Goal: Task Accomplishment & Management: Manage account settings

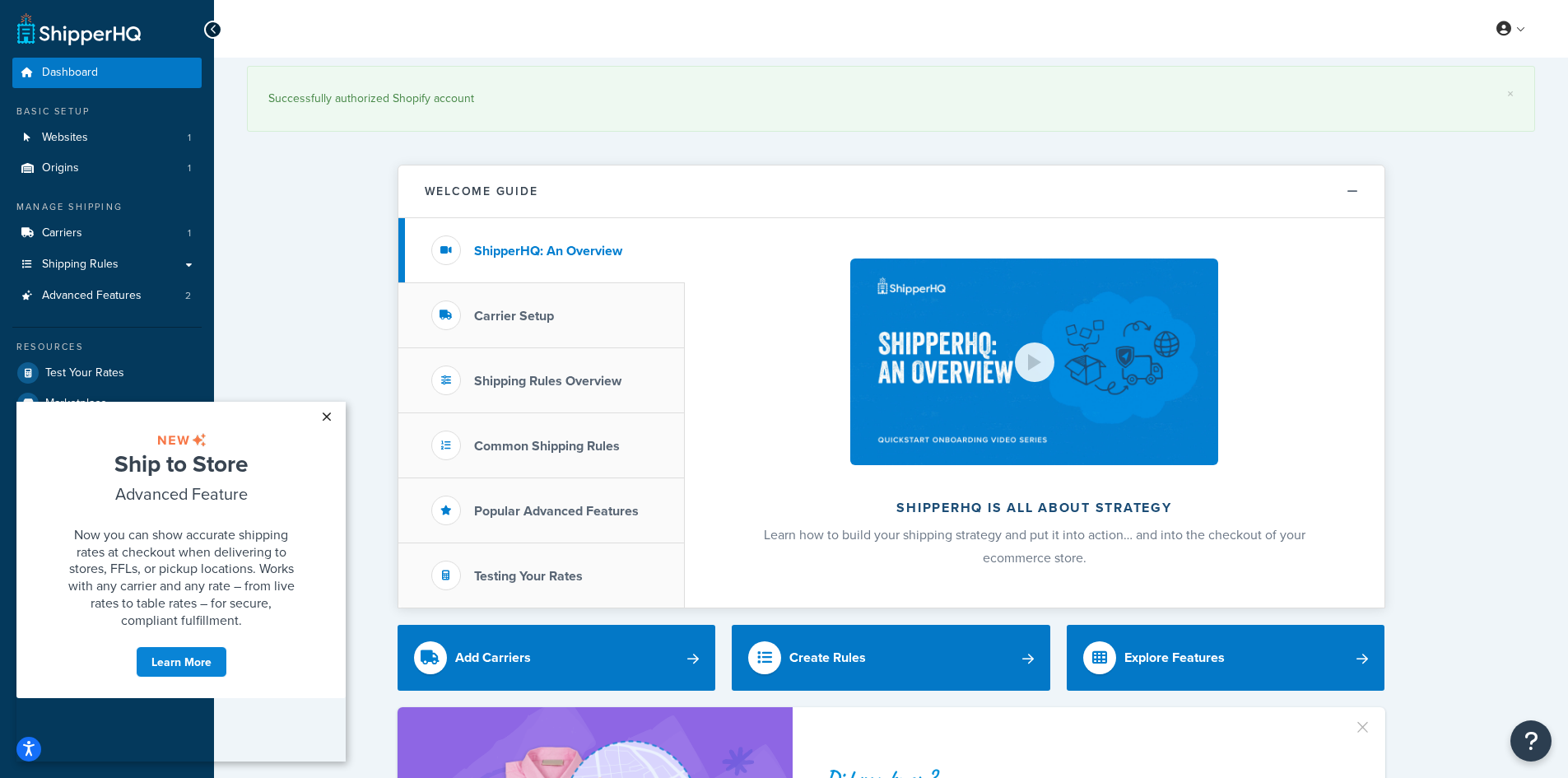
click at [331, 415] on link "×" at bounding box center [325, 417] width 29 height 30
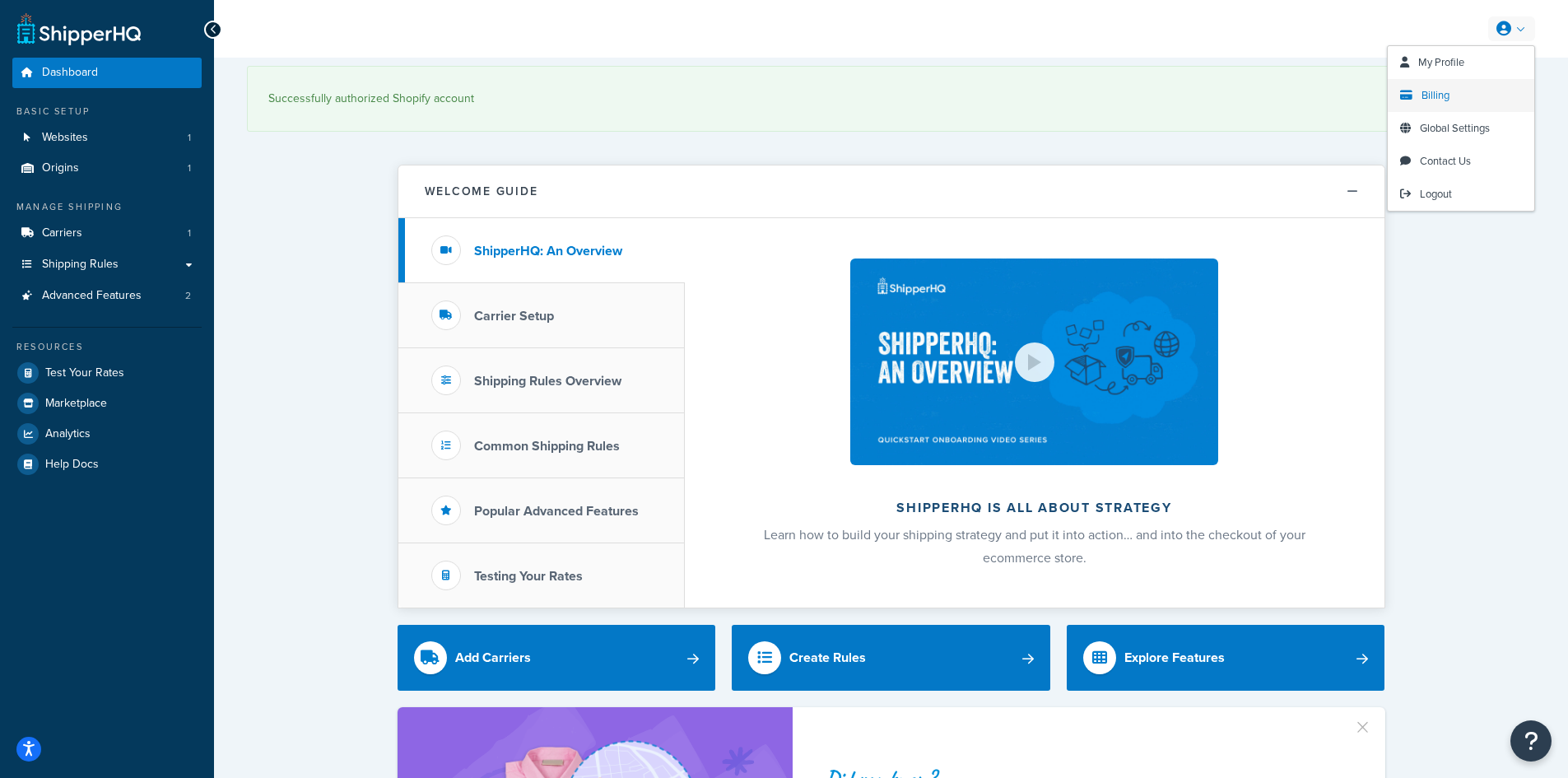
click at [1448, 98] on span "Billing" at bounding box center [1435, 95] width 28 height 16
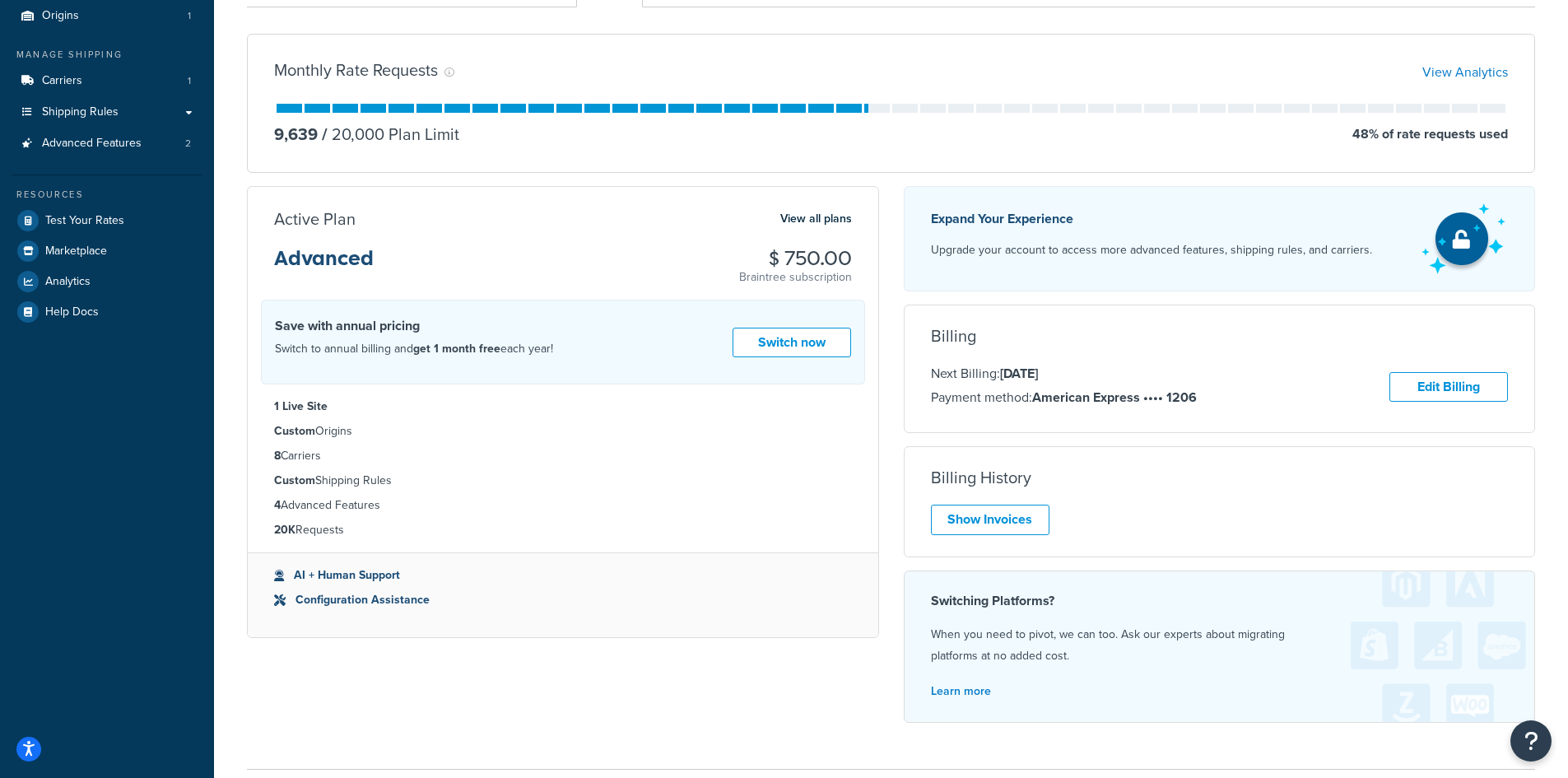
scroll to position [164, 0]
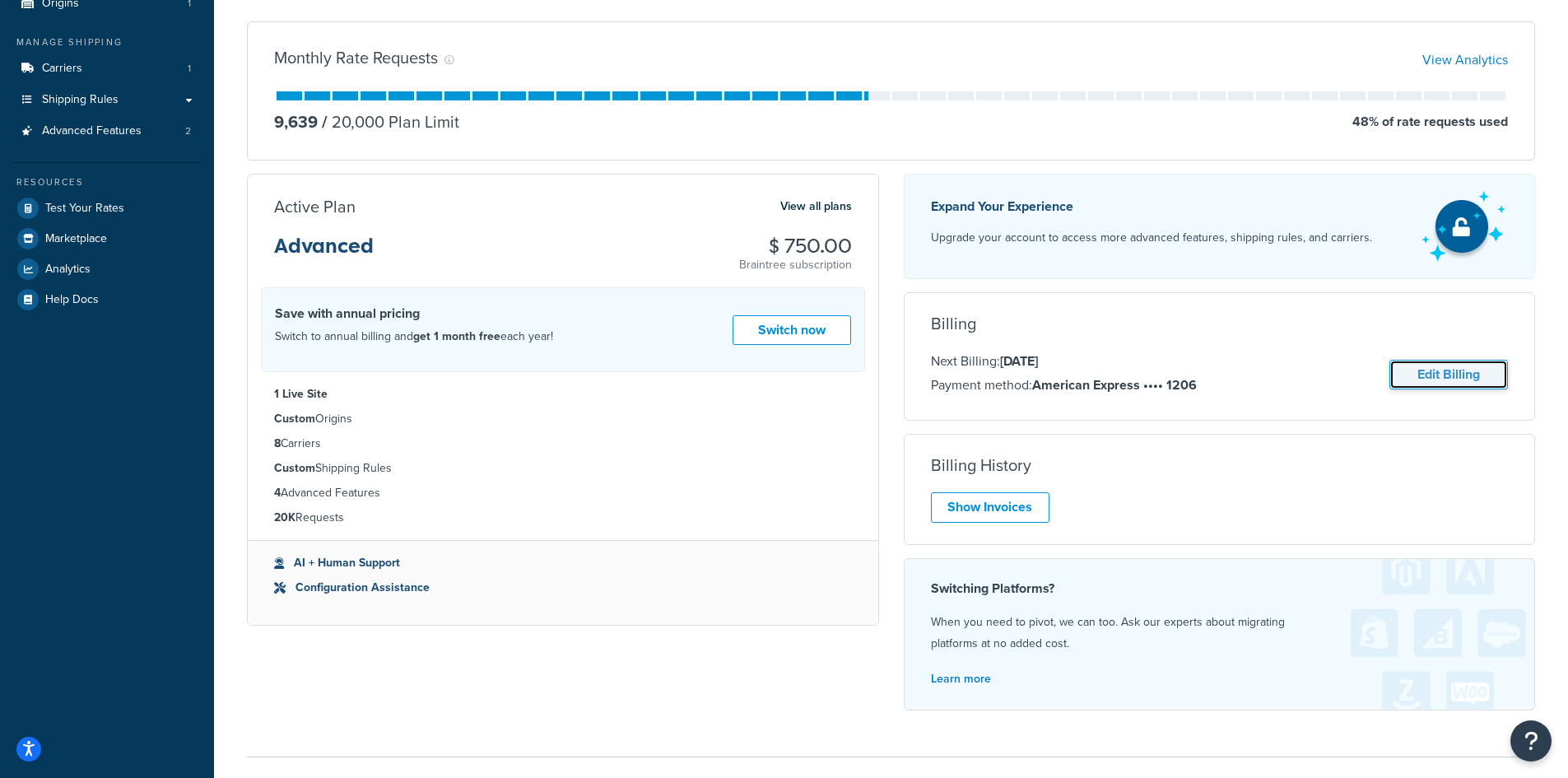
click at [1430, 378] on link "Edit Billing" at bounding box center [1449, 375] width 119 height 31
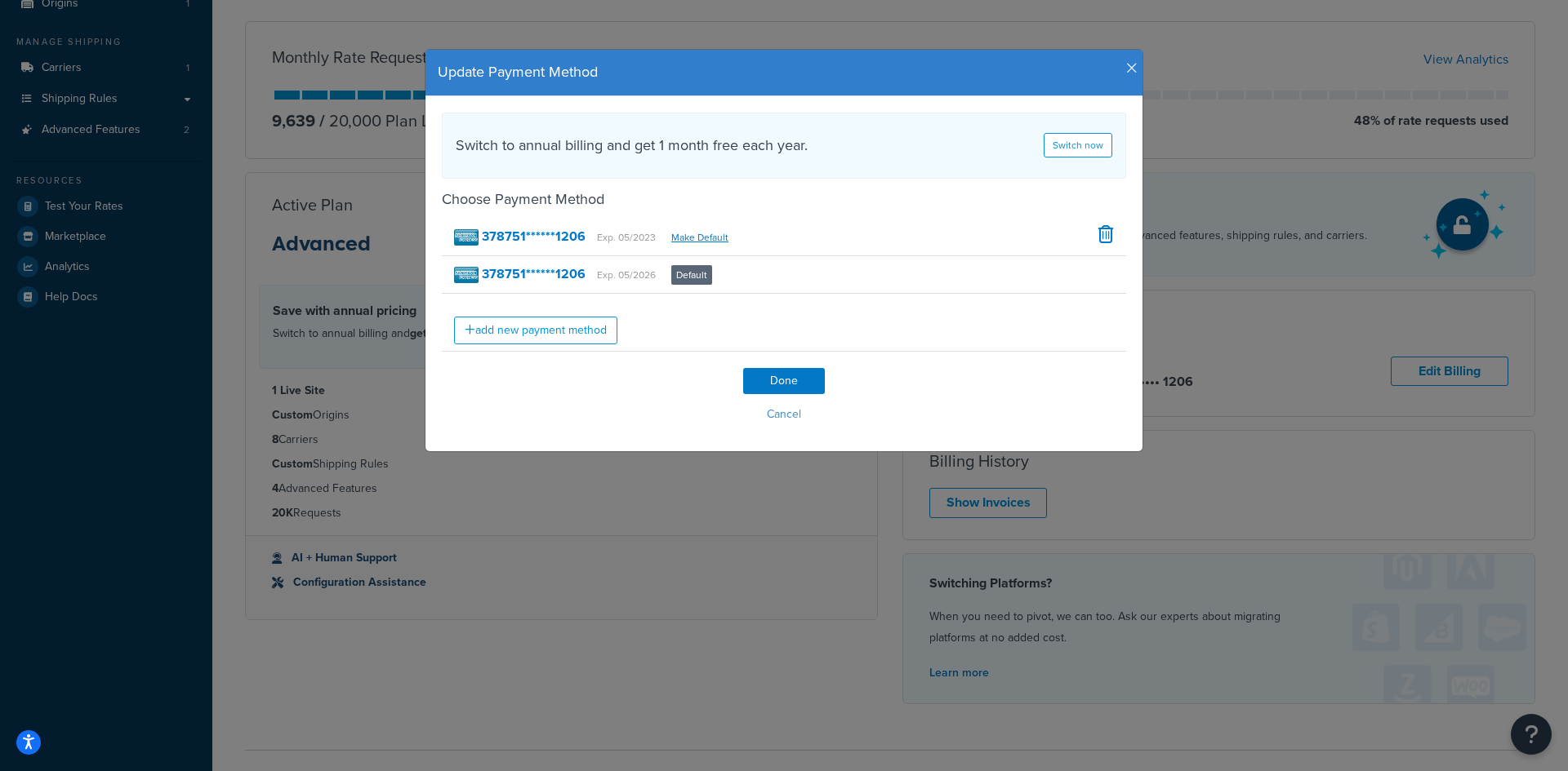
click at [1125, 66] on icon "button" at bounding box center [1131, 68] width 12 height 15
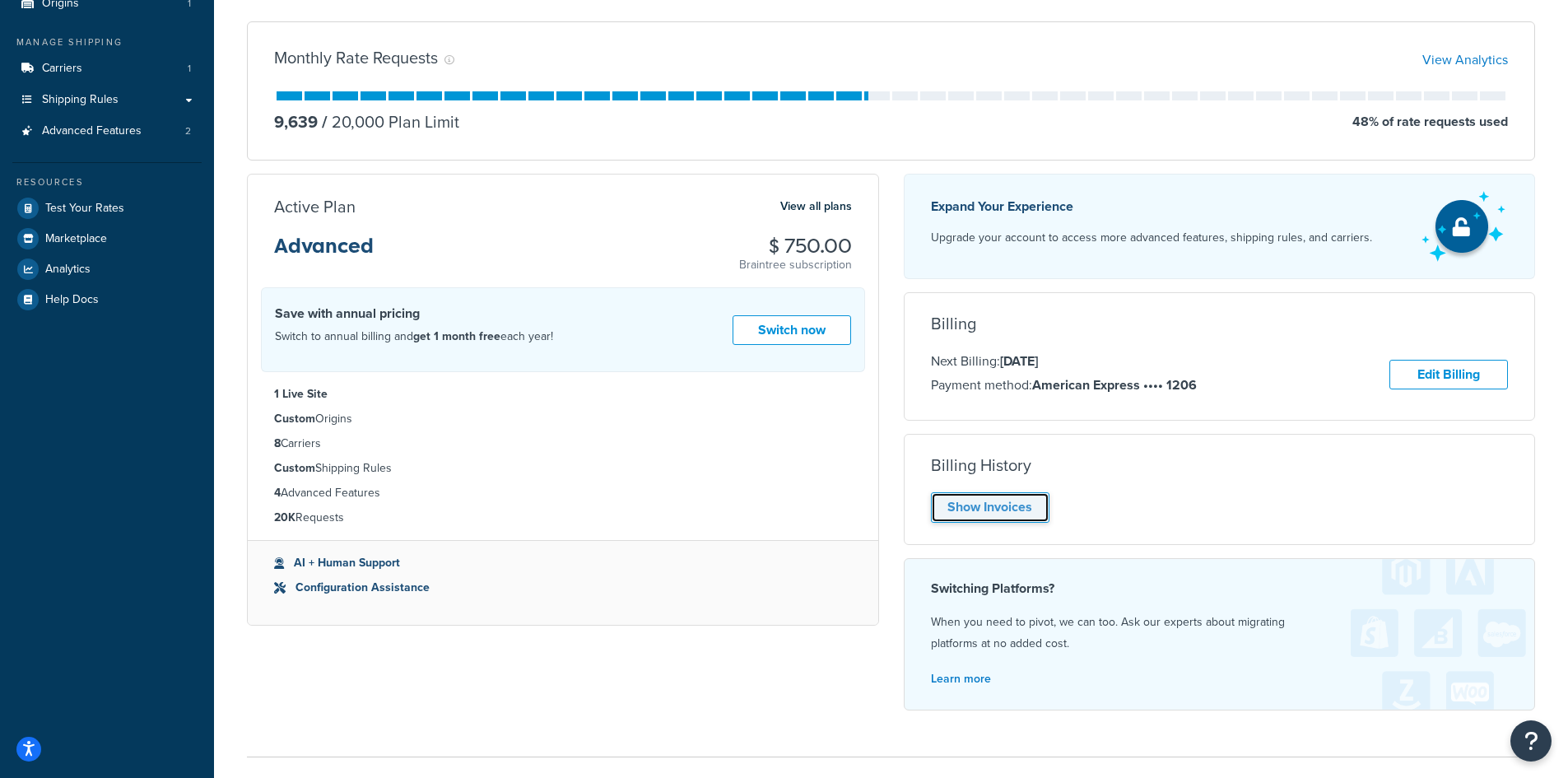
click at [1028, 508] on link "Show Invoices" at bounding box center [990, 508] width 119 height 31
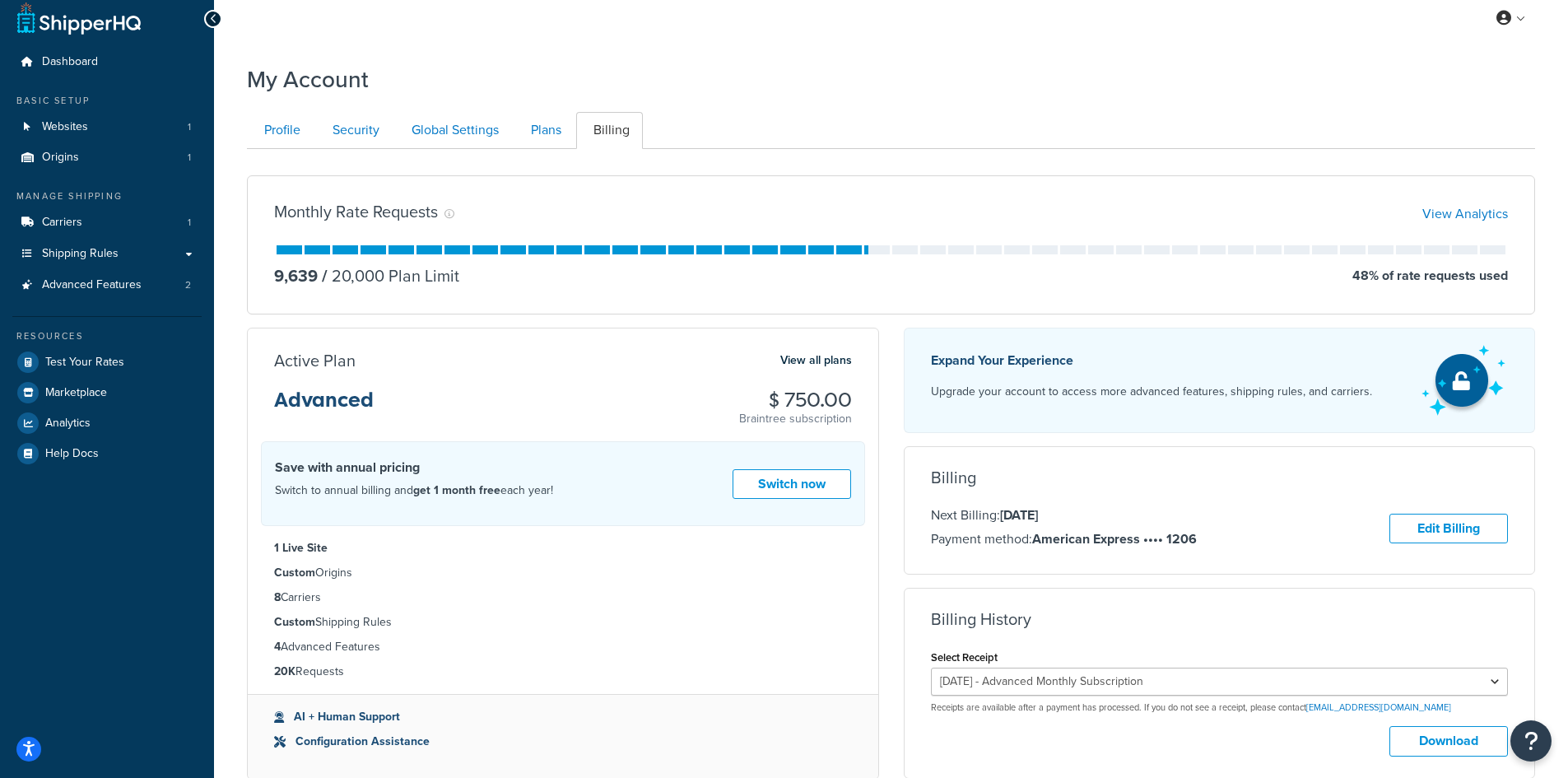
scroll to position [0, 0]
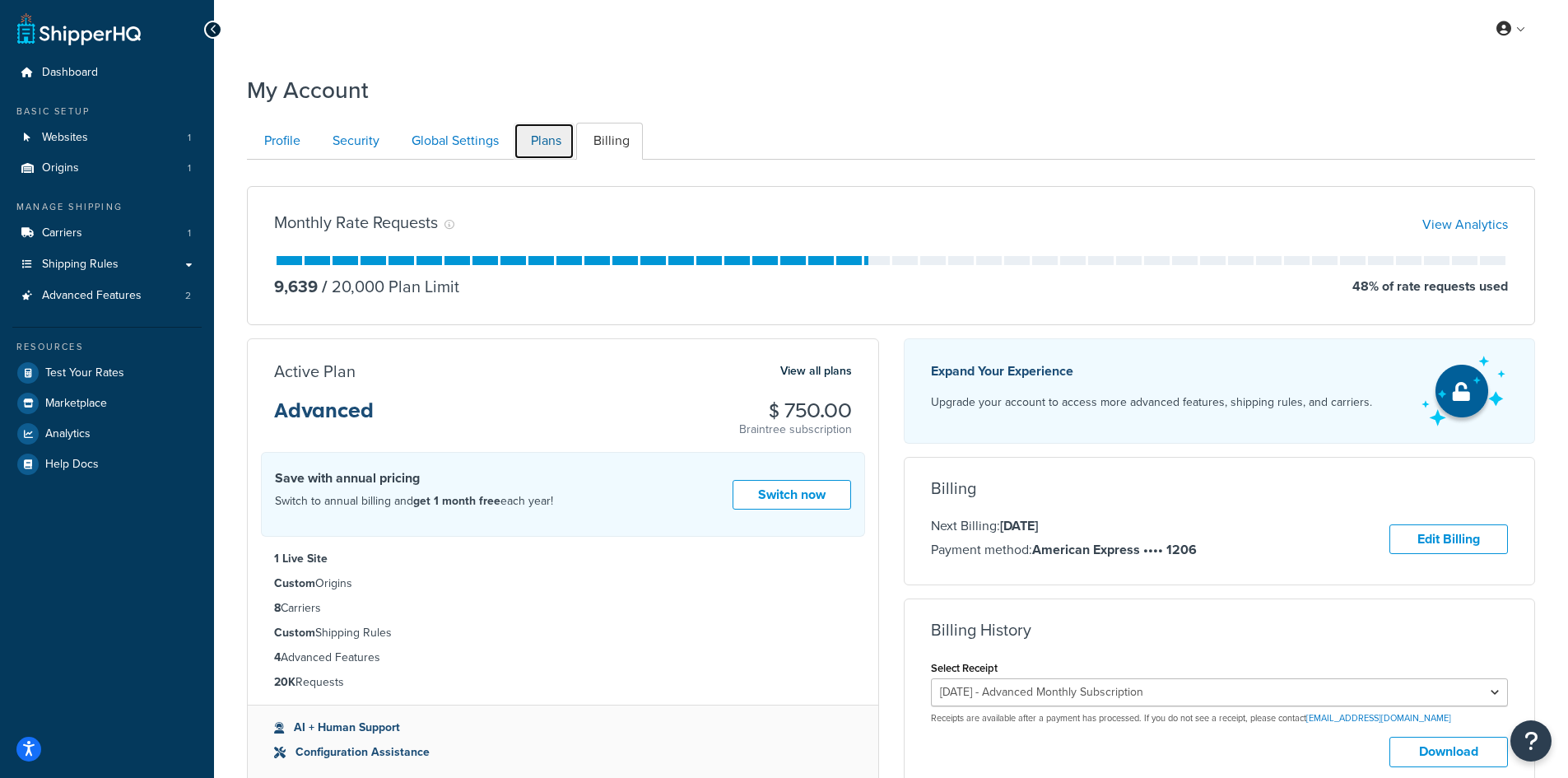
click at [553, 148] on link "Plans" at bounding box center [544, 141] width 61 height 37
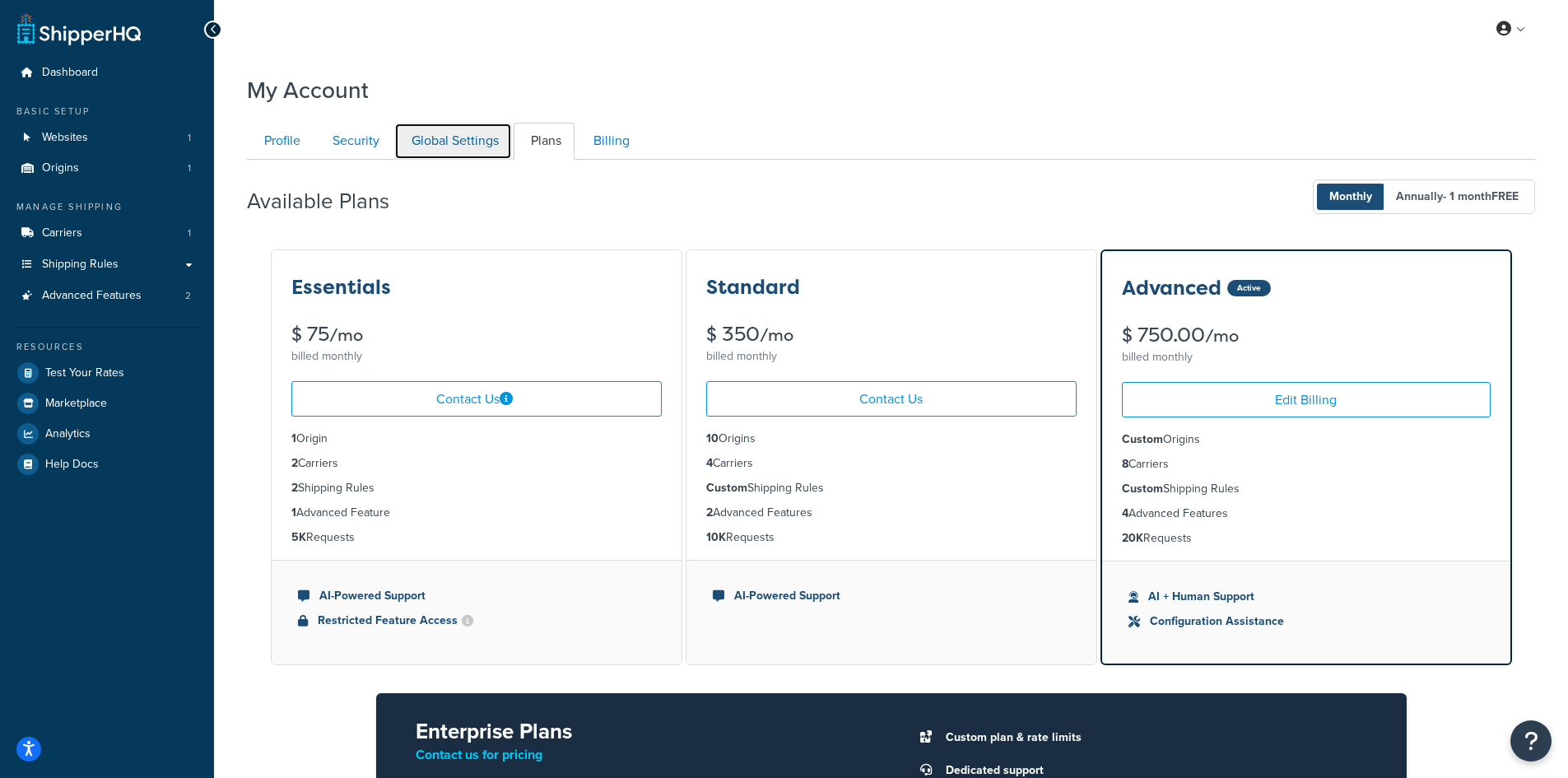
click at [473, 146] on link "Global Settings" at bounding box center [453, 141] width 118 height 37
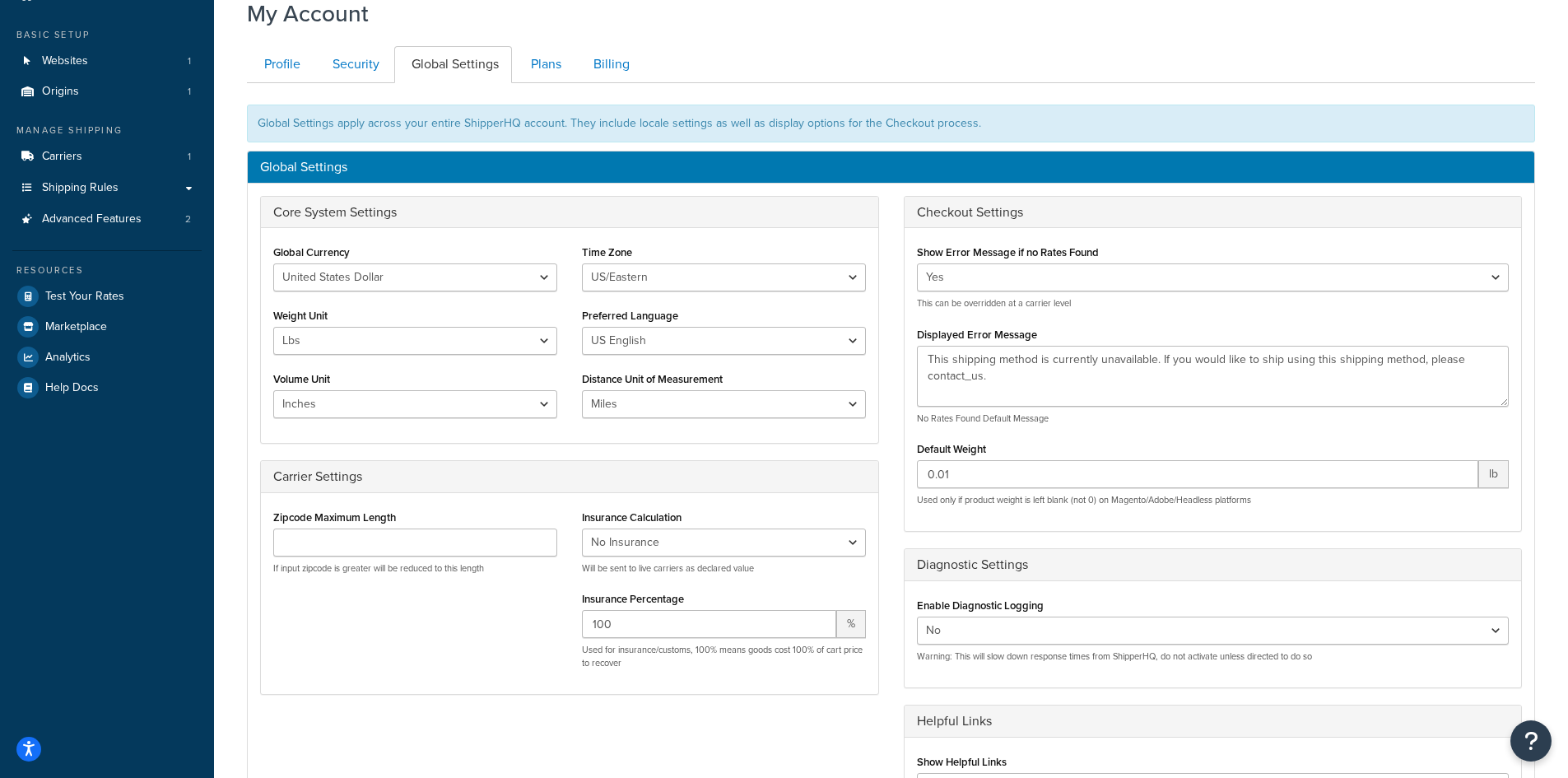
scroll to position [76, 0]
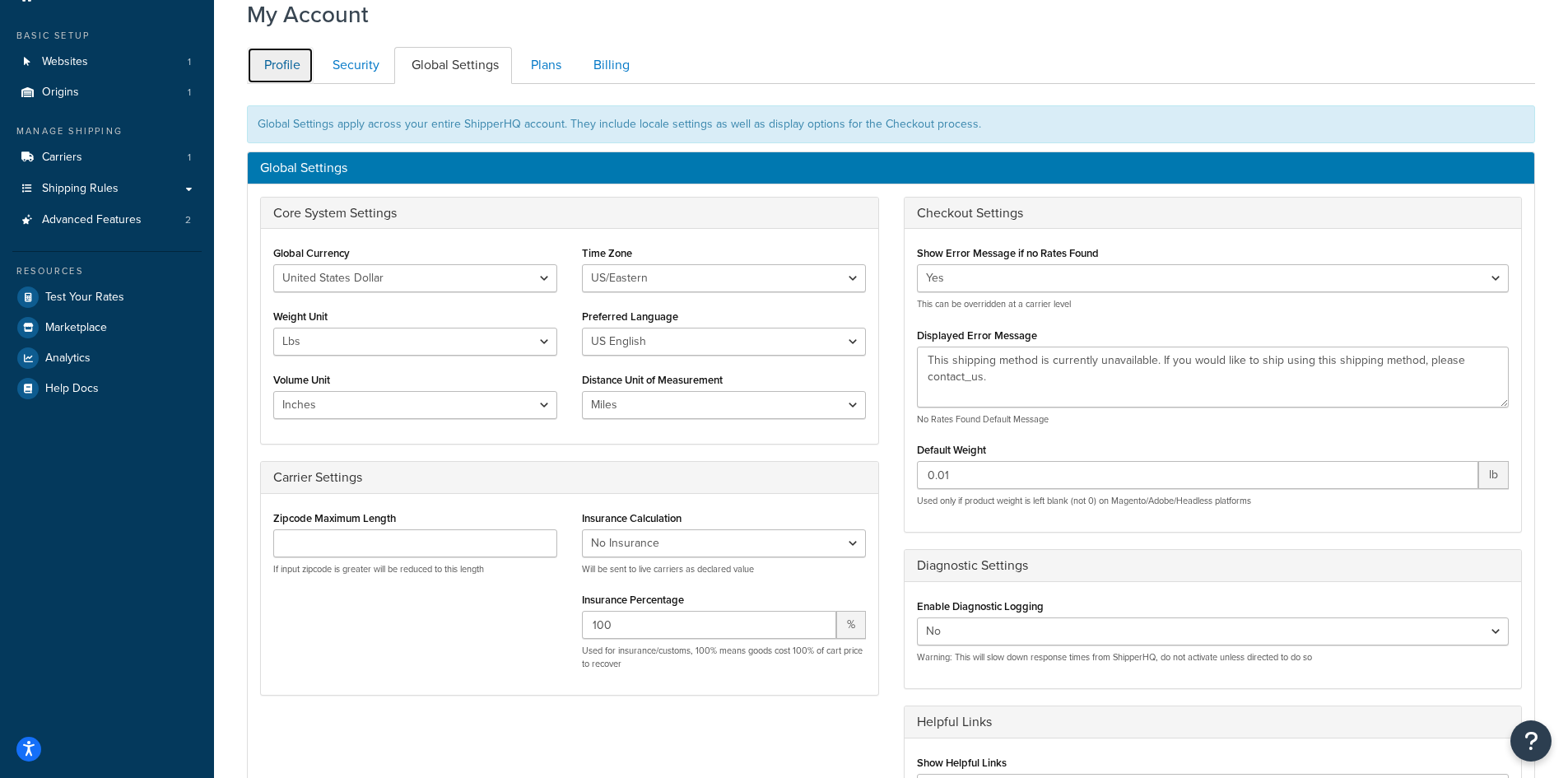
click at [297, 64] on link "Profile" at bounding box center [280, 64] width 66 height 37
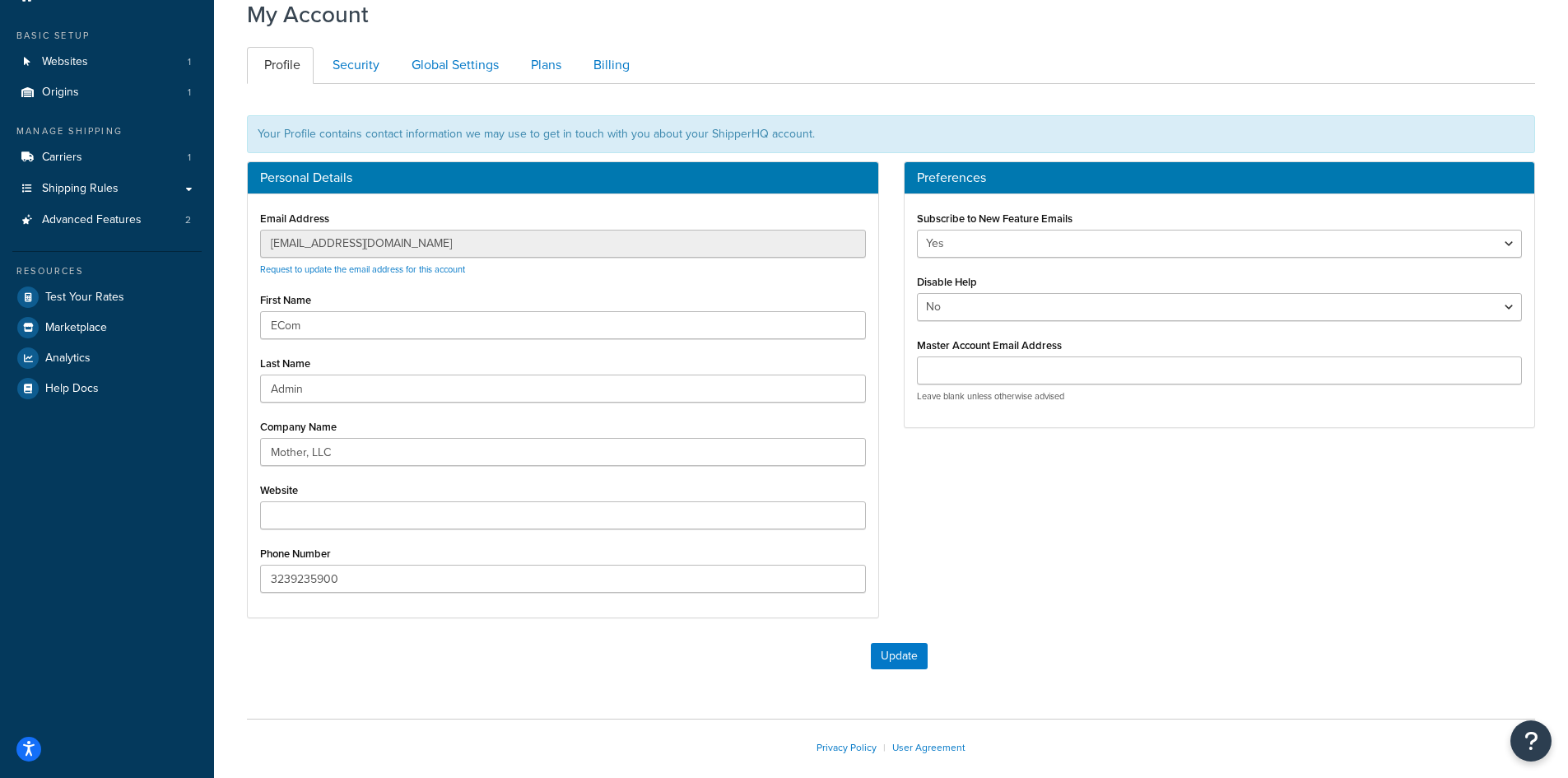
scroll to position [155, 0]
